Goal: Information Seeking & Learning: Learn about a topic

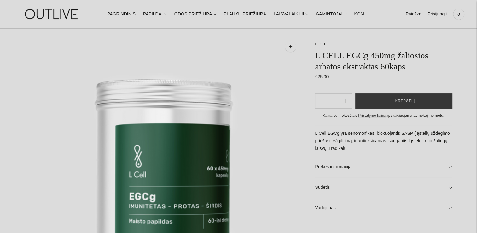
scroll to position [158, 0]
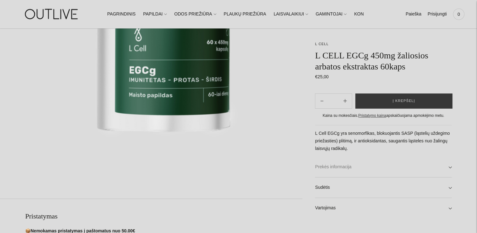
click at [449, 166] on link "Prekės informacija" at bounding box center [383, 167] width 137 height 20
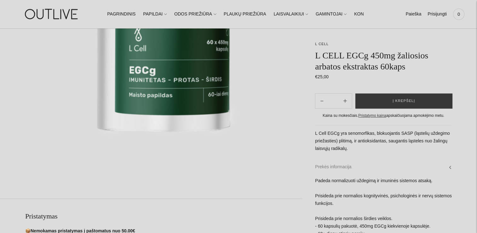
scroll to position [221, 0]
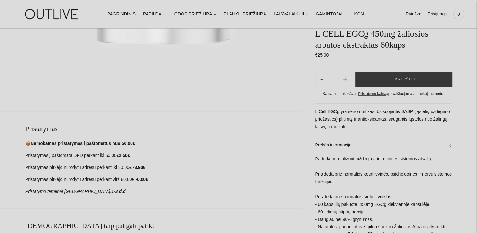
scroll to position [284, 0]
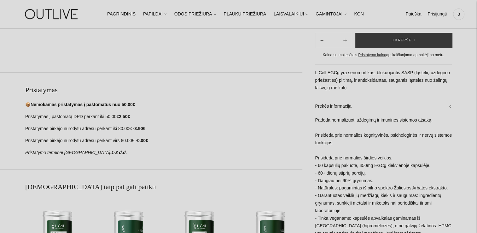
drag, startPoint x: 315, startPoint y: 127, endPoint x: 341, endPoint y: 149, distance: 34.4
click at [341, 149] on div "Padeda normalizuoti uždegimą ir imuninės sistemos atsaką. Prisideda prie normal…" at bounding box center [383, 198] width 137 height 165
drag, startPoint x: 341, startPoint y: 149, endPoint x: 325, endPoint y: 91, distance: 60.5
click at [325, 91] on p "L Cell EGCg yra senomorfikas, blokuojantis SASP (ląstelių uždegimo priežasties)…" at bounding box center [383, 80] width 137 height 23
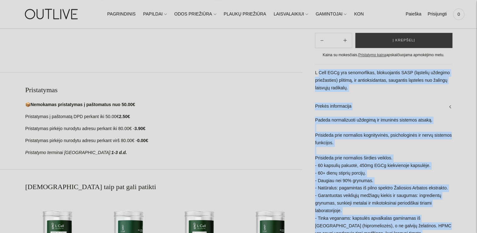
drag, startPoint x: 314, startPoint y: 80, endPoint x: 318, endPoint y: 84, distance: 5.3
click at [318, 84] on div "**********" at bounding box center [376, 53] width 149 height 540
click at [318, 84] on p "L Cell EGCg yra senomorfikas, blokuojantis SASP (ląstelių uždegimo priežasties)…" at bounding box center [383, 80] width 137 height 23
click at [314, 79] on div "**********" at bounding box center [376, 53] width 149 height 540
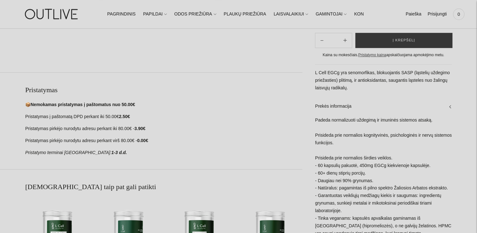
drag, startPoint x: 315, startPoint y: 80, endPoint x: 405, endPoint y: 162, distance: 122.0
click at [405, 162] on div "L Cell EGCg yra senomorfikas, blokuojantis SASP (ląstelių uždegimo priežasties)…" at bounding box center [383, 192] width 137 height 257
copy div "L Cell EGCg yra senomorfikas, blokuojantis SASP (ląstelių uždegimo priežasties)…"
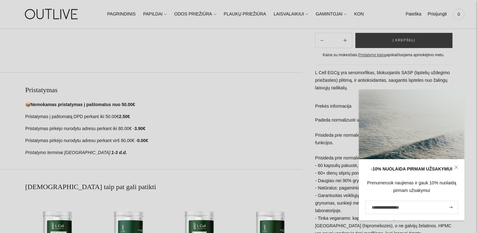
click at [288, 139] on p "Pristatymas pirkėjo nurodytu adresu perkant virš 80.00€ - 0.00€" at bounding box center [163, 141] width 277 height 8
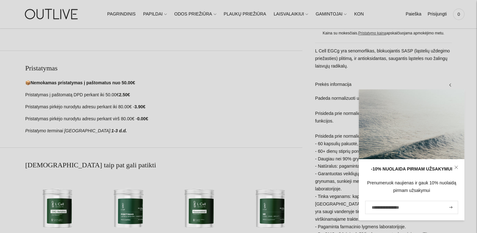
scroll to position [315, 0]
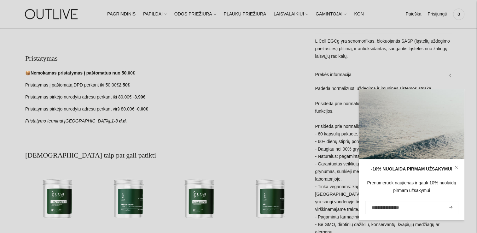
click at [456, 166] on icon at bounding box center [456, 167] width 4 height 4
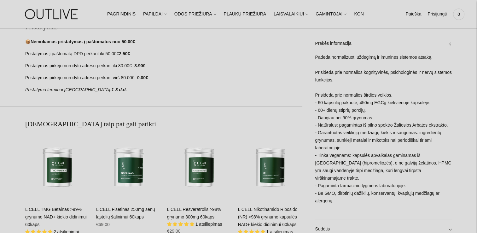
scroll to position [347, 0]
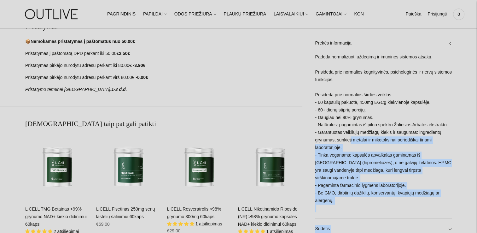
drag, startPoint x: 314, startPoint y: 140, endPoint x: 348, endPoint y: 147, distance: 34.8
click at [348, 147] on div "Padeda normalizuoti uždegimą ir imuninės sistemos atsaką. Prisideda prie normal…" at bounding box center [383, 135] width 137 height 165
click at [356, 181] on div "Padeda normalizuoti uždegimą ir imuninės sistemos atsaką. Prisideda prie normal…" at bounding box center [383, 135] width 137 height 165
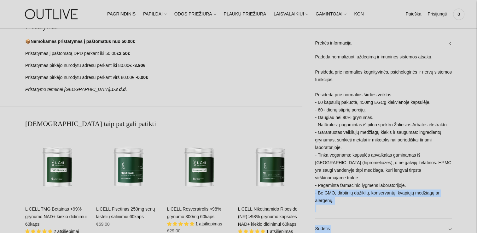
drag, startPoint x: 333, startPoint y: 200, endPoint x: 314, endPoint y: 158, distance: 45.7
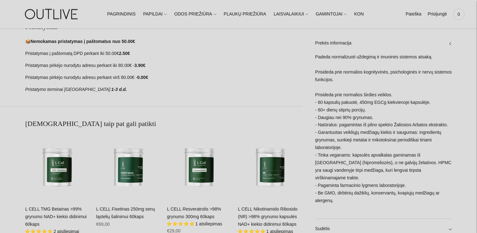
drag, startPoint x: 314, startPoint y: 158, endPoint x: 315, endPoint y: 153, distance: 5.1
click at [315, 156] on div "Padeda normalizuoti uždegimą ir imuninės sistemos atsaką. Prisideda prie normal…" at bounding box center [383, 135] width 137 height 165
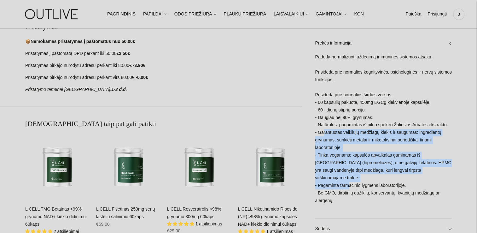
drag, startPoint x: 320, startPoint y: 140, endPoint x: 345, endPoint y: 183, distance: 50.9
click at [345, 183] on div "Padeda normalizuoti uždegimą ir imuninės sistemos atsaką. Prisideda prie normal…" at bounding box center [383, 135] width 137 height 165
drag, startPoint x: 345, startPoint y: 183, endPoint x: 350, endPoint y: 199, distance: 15.9
click at [350, 199] on div "Padeda normalizuoti uždegimą ir imuninės sistemos atsaką. Prisideda prie normal…" at bounding box center [383, 135] width 137 height 165
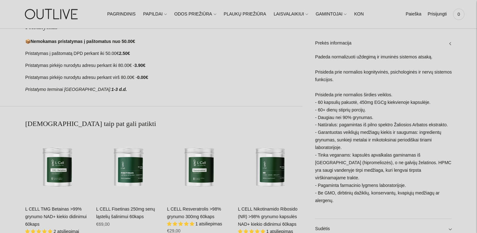
drag, startPoint x: 350, startPoint y: 199, endPoint x: 327, endPoint y: 126, distance: 76.3
click at [327, 126] on div "Padeda normalizuoti uždegimą ir imuninės sistemos atsaką. Prisideda prie normal…" at bounding box center [383, 135] width 137 height 165
drag, startPoint x: 323, startPoint y: 129, endPoint x: 338, endPoint y: 200, distance: 72.8
click at [338, 200] on div "Padeda normalizuoti uždegimą ir imuninės sistemos atsaką. Prisideda prie normal…" at bounding box center [383, 135] width 137 height 165
copy div "Daugiau nei 90% grynumas. - Natūralus: pagamintas iš pilno spektro Žaliosios Ar…"
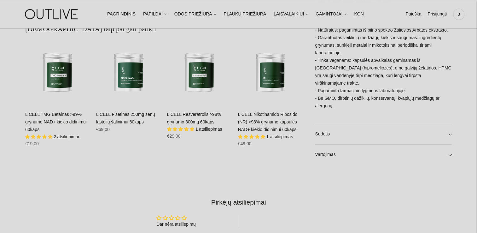
scroll to position [536, 0]
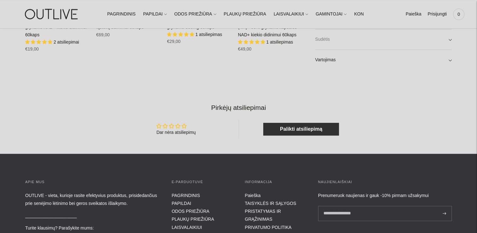
click at [450, 38] on link "Sudėtis" at bounding box center [383, 39] width 137 height 20
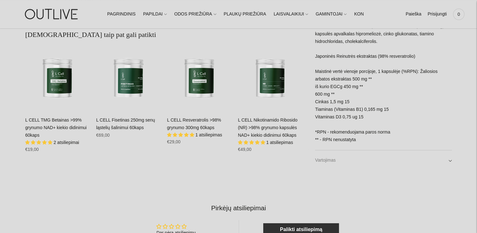
scroll to position [410, 0]
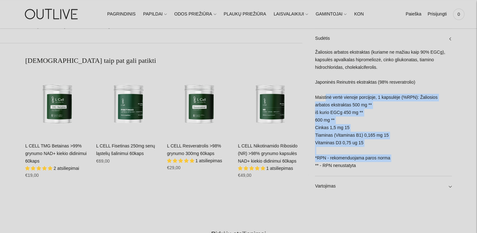
drag, startPoint x: 315, startPoint y: 96, endPoint x: 324, endPoint y: 99, distance: 9.7
click at [324, 99] on div "Žaliosios arbatos ekstraktas (kuriame ne mažiau kaip 90% EGCg), kapsulės apvalk…" at bounding box center [383, 112] width 137 height 127
click at [381, 109] on div "Žaliosios arbatos ekstraktas (kuriame ne mažiau kaip 90% EGCg), kapsulės apvalk…" at bounding box center [383, 112] width 137 height 127
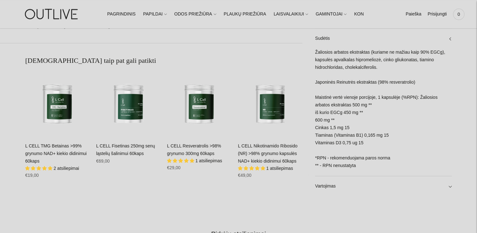
drag, startPoint x: 316, startPoint y: 96, endPoint x: 366, endPoint y: 165, distance: 84.8
click at [366, 165] on div "Žaliosios arbatos ekstraktas (kuriame ne mažiau kaip 90% EGCg), kapsulės apvalk…" at bounding box center [383, 112] width 137 height 127
copy div "Maistinė vertė vienoje porcijoje, 1 kapsulėje (%RPN): Žaliosios arbatos ekstrak…"
click at [414, 101] on div "Žaliosios arbatos ekstraktas (kuriame ne mažiau kaip 90% EGCg), kapsulės apvalk…" at bounding box center [383, 112] width 137 height 127
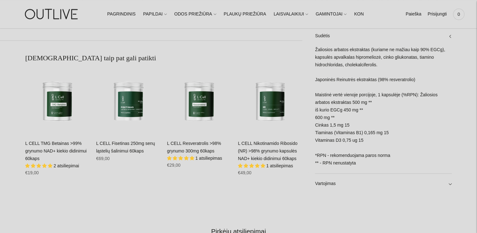
scroll to position [441, 0]
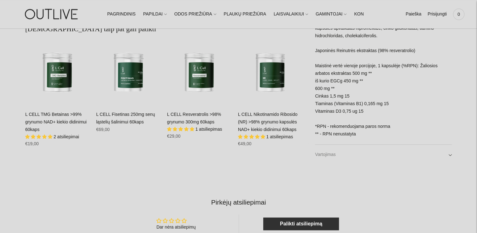
click at [448, 153] on link "Vartojimas" at bounding box center [383, 154] width 137 height 20
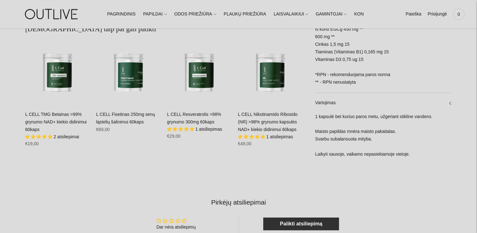
drag, startPoint x: 432, startPoint y: 117, endPoint x: 315, endPoint y: 114, distance: 117.3
click at [315, 114] on div "1 kapsulė bet kuriuo paros metu, užgeriant stikline vandens. Maisto papildas mn…" at bounding box center [383, 139] width 137 height 52
copy div "1 kapsulė bet kuriuo paros metu, užgeriant stikline vandens."
click at [387, 93] on link "Vartojimas" at bounding box center [383, 103] width 137 height 20
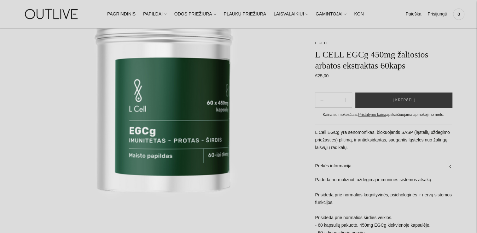
scroll to position [95, 0]
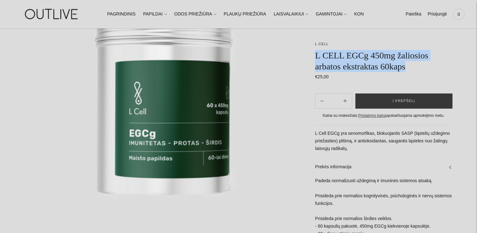
drag, startPoint x: 316, startPoint y: 54, endPoint x: 410, endPoint y: 69, distance: 94.8
click at [410, 69] on h1 "L CELL EGCg 450mg žaliosios arbatos ekstraktas 60kaps" at bounding box center [383, 61] width 137 height 22
copy h1 "L CELL EGCg 450mg žaliosios arbatos ekstraktas 60kaps"
